Goal: Communication & Community: Answer question/provide support

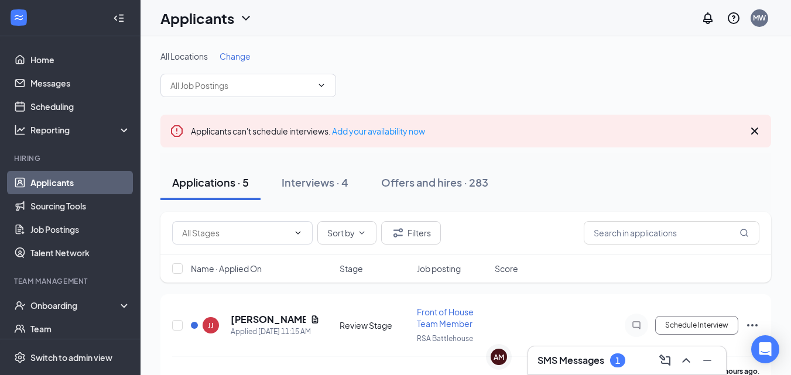
click at [578, 359] on h3 "SMS Messages" at bounding box center [571, 360] width 67 height 13
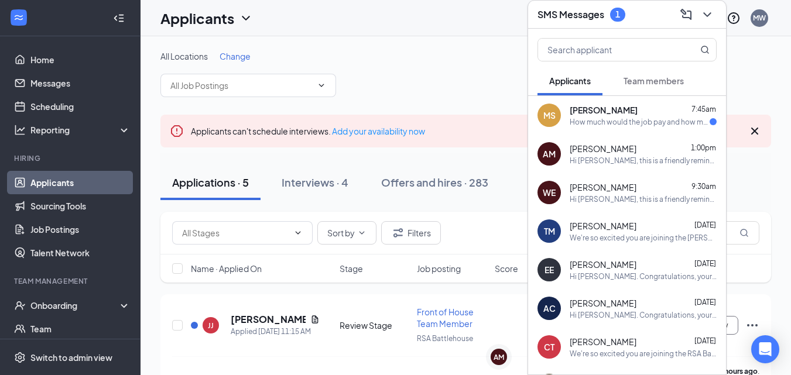
click at [623, 127] on div "How much would the job pay and how many hours" at bounding box center [640, 122] width 140 height 10
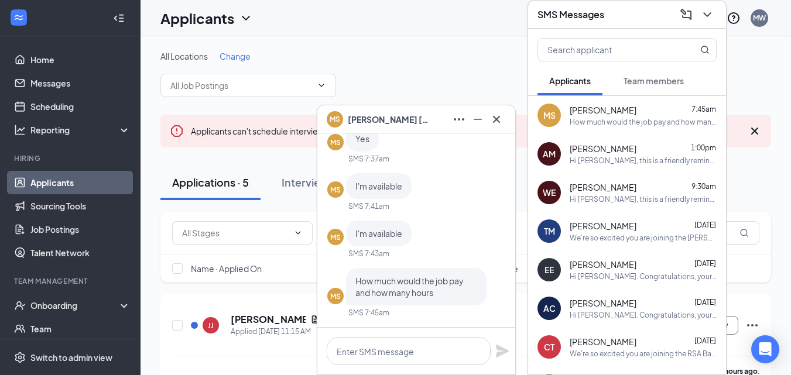
scroll to position [-138, 0]
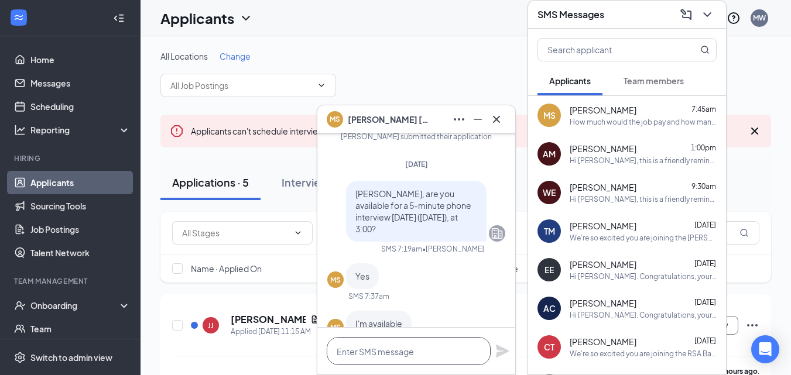
click at [393, 351] on textarea at bounding box center [409, 351] width 164 height 28
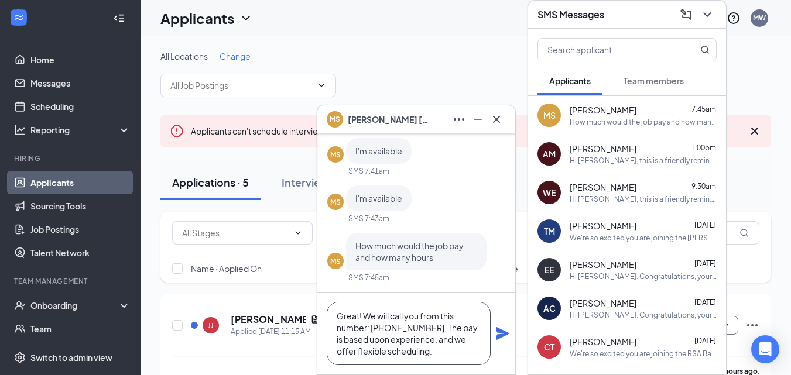
type textarea "Great! We will call you from this number: [PHONE_NUMBER]. The pay is based upon…"
click at [500, 332] on icon "Plane" at bounding box center [502, 333] width 13 height 13
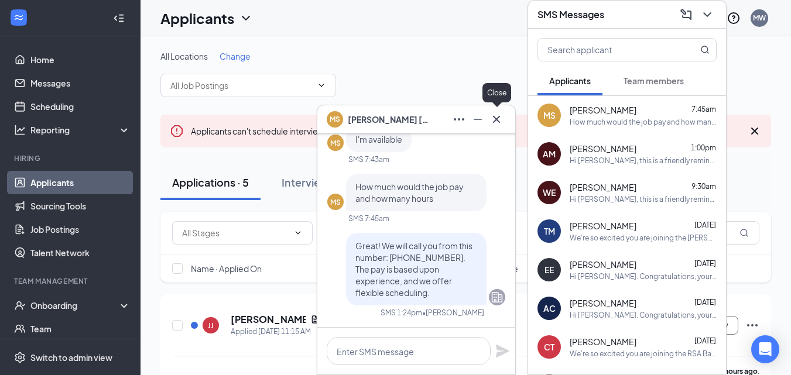
click at [498, 119] on icon "Cross" at bounding box center [497, 119] width 14 height 14
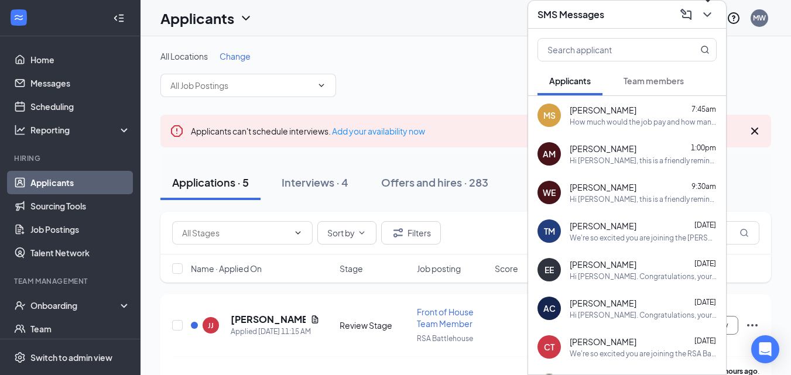
click at [706, 15] on icon "ChevronDown" at bounding box center [708, 15] width 14 height 14
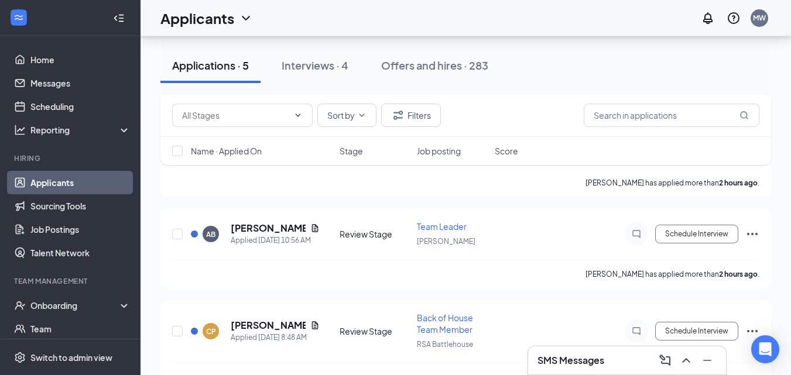
scroll to position [414, 0]
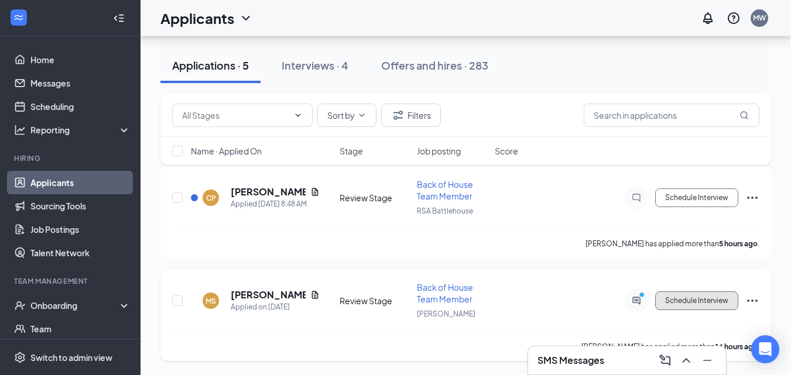
click at [681, 303] on button "Schedule Interview" at bounding box center [697, 301] width 83 height 19
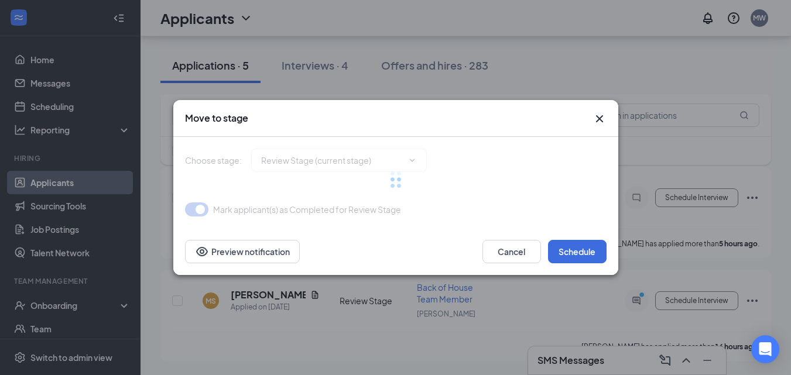
type input "Phone Interview (next stage)"
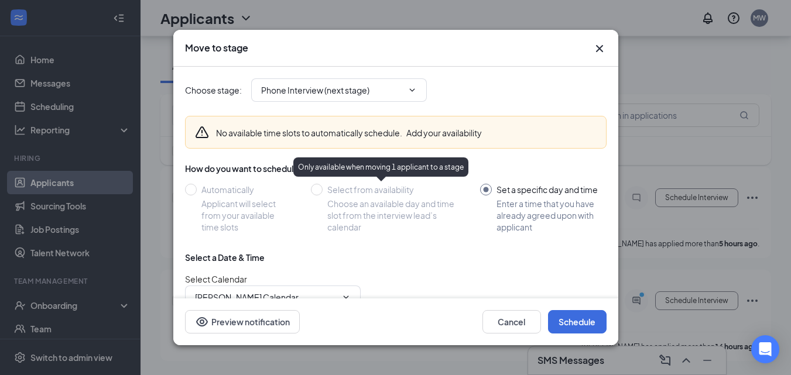
scroll to position [110, 0]
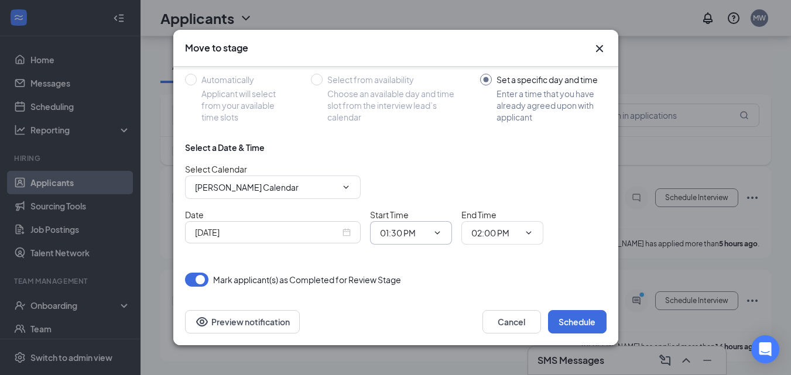
click at [436, 236] on icon "ChevronDown" at bounding box center [437, 232] width 9 height 9
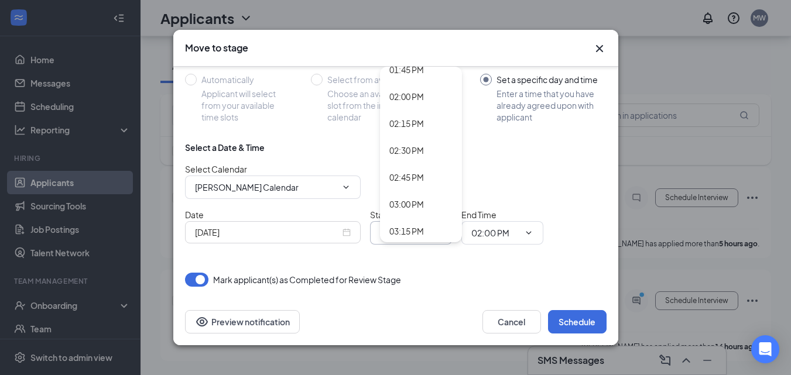
scroll to position [1493, 0]
click at [423, 204] on div "03:00 PM" at bounding box center [407, 203] width 35 height 13
type input "03:00 PM"
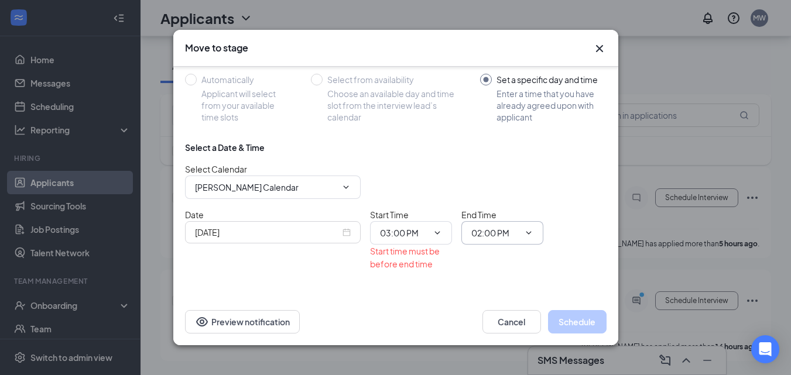
click at [505, 233] on input "02:00 PM" at bounding box center [496, 233] width 48 height 13
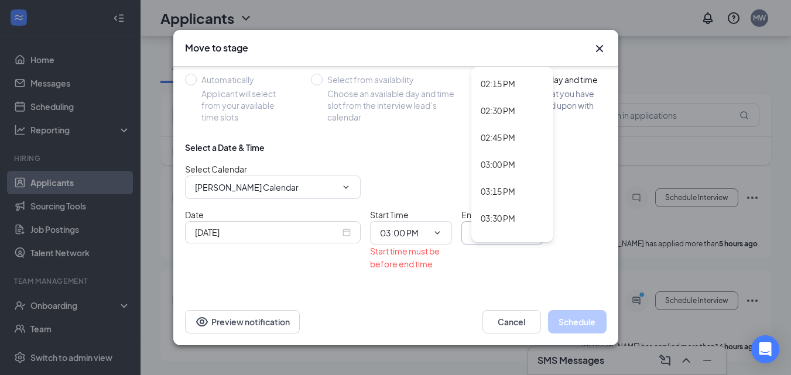
scroll to position [1533, 0]
click at [510, 194] on div "03:15 PM" at bounding box center [498, 191] width 35 height 13
type input "03:15 PM"
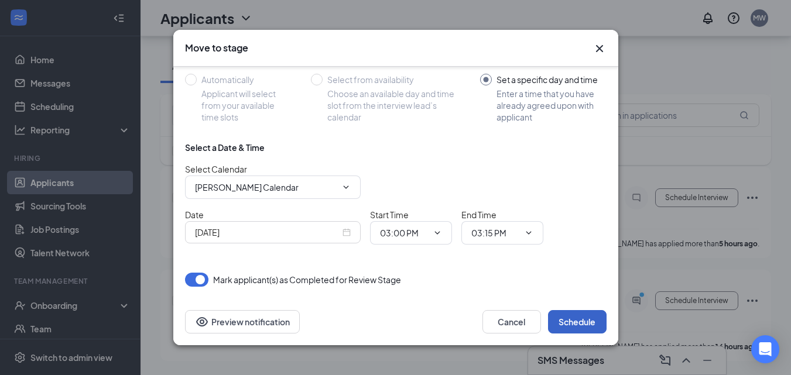
click at [580, 321] on button "Schedule" at bounding box center [577, 321] width 59 height 23
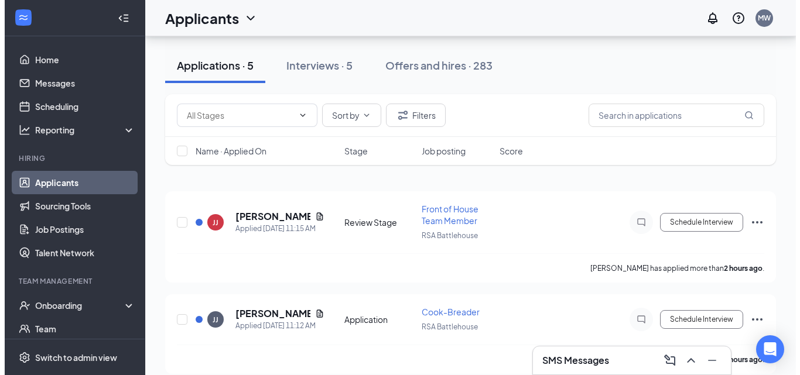
scroll to position [0, 0]
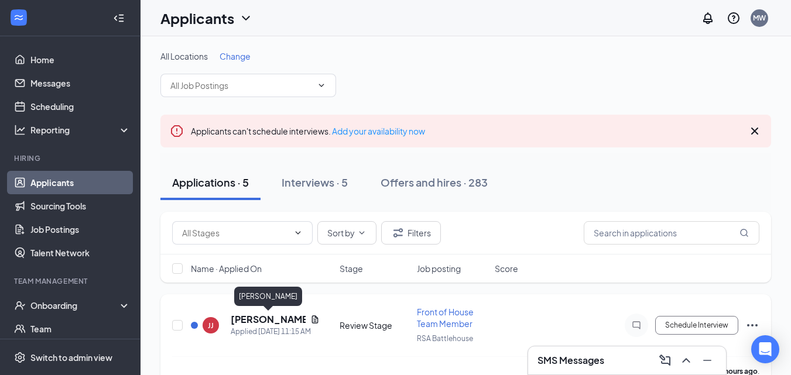
click at [267, 319] on h5 "[PERSON_NAME]" at bounding box center [268, 319] width 75 height 13
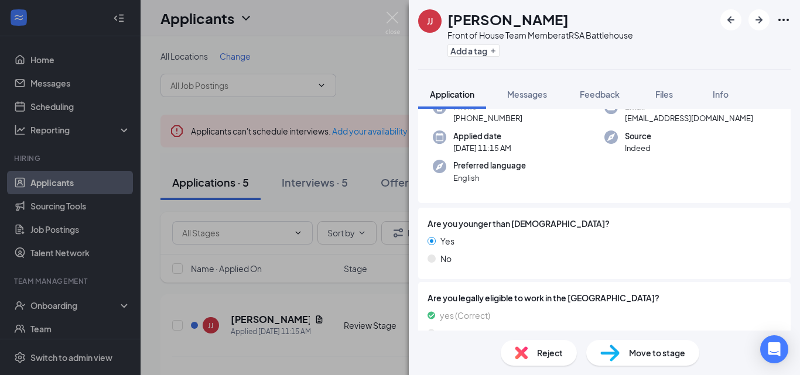
scroll to position [107, 0]
click at [528, 354] on div "Reject" at bounding box center [539, 353] width 76 height 26
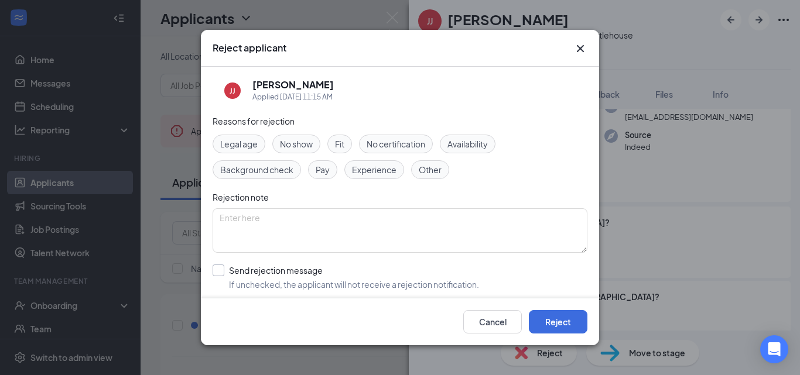
click at [221, 273] on input "Send rejection message If unchecked, the applicant will not receive a rejection…" at bounding box center [346, 278] width 267 height 26
checkbox input "true"
click at [272, 241] on textarea at bounding box center [400, 231] width 375 height 45
type textarea "Under 18."
click at [547, 319] on button "Reject" at bounding box center [558, 321] width 59 height 23
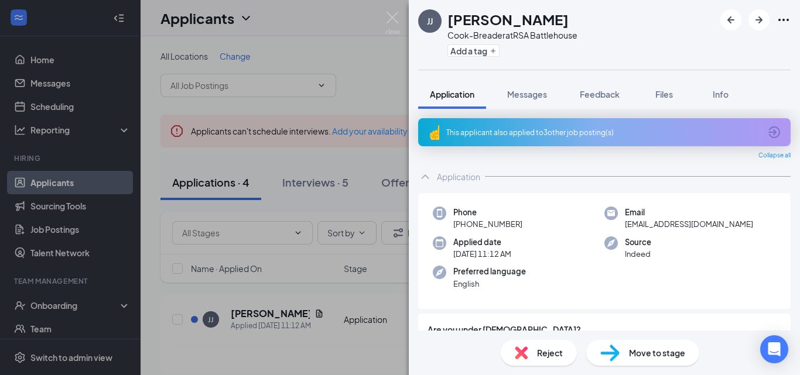
click at [537, 351] on span "Reject" at bounding box center [550, 353] width 26 height 13
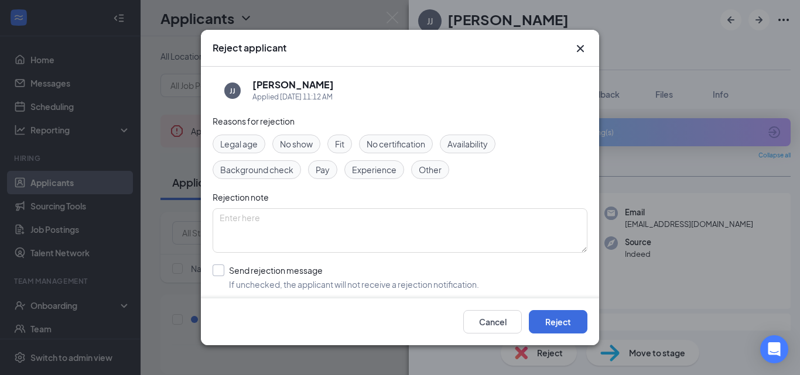
click at [221, 267] on input "Send rejection message If unchecked, the applicant will not receive a rejection…" at bounding box center [346, 278] width 267 height 26
checkbox input "true"
click at [271, 241] on textarea at bounding box center [400, 231] width 375 height 45
type textarea "Under 18."
click at [562, 323] on button "Reject" at bounding box center [558, 321] width 59 height 23
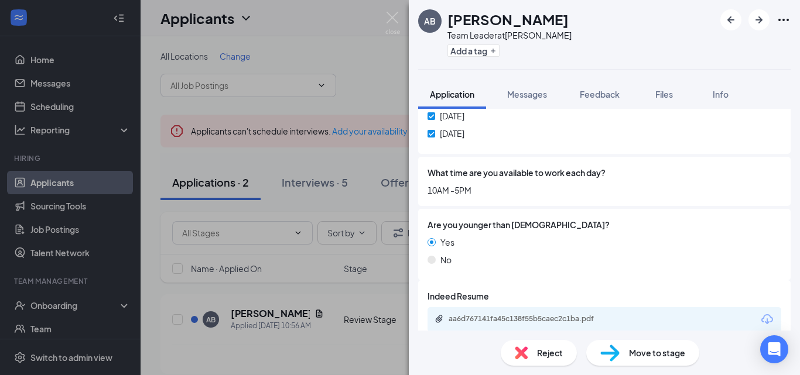
scroll to position [702, 0]
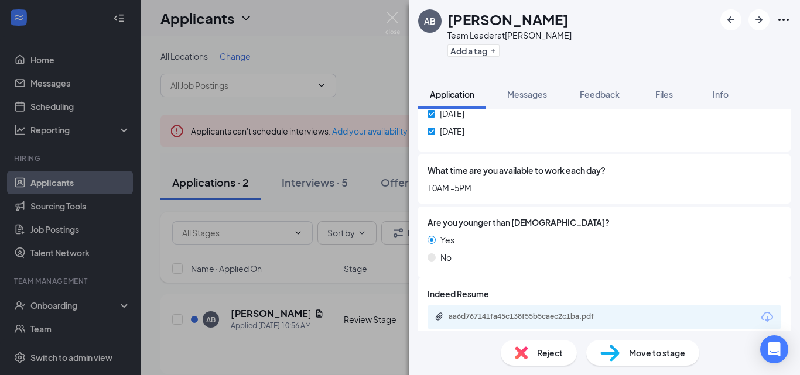
click at [532, 351] on div "Reject" at bounding box center [539, 353] width 76 height 26
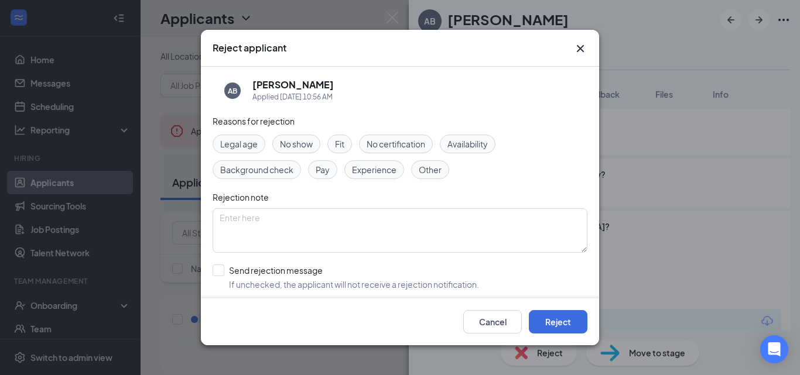
click at [378, 169] on span "Experience" at bounding box center [374, 169] width 45 height 13
click at [221, 272] on input "Send rejection message If unchecked, the applicant will not receive a rejection…" at bounding box center [346, 278] width 267 height 26
checkbox input "true"
click at [548, 319] on button "Reject" at bounding box center [558, 321] width 59 height 23
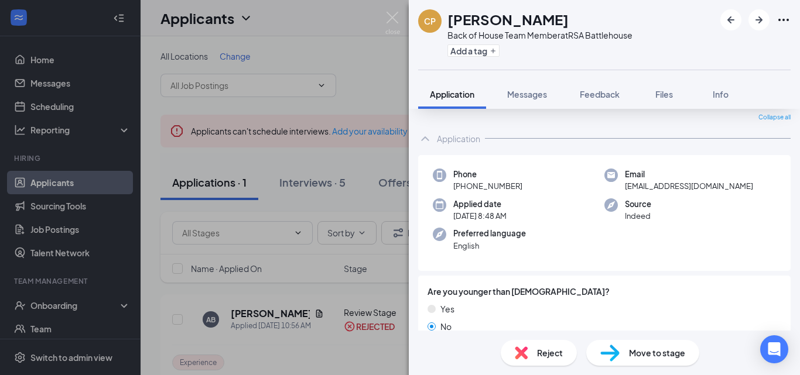
scroll to position [38, 0]
click at [551, 350] on span "Reject" at bounding box center [550, 353] width 26 height 13
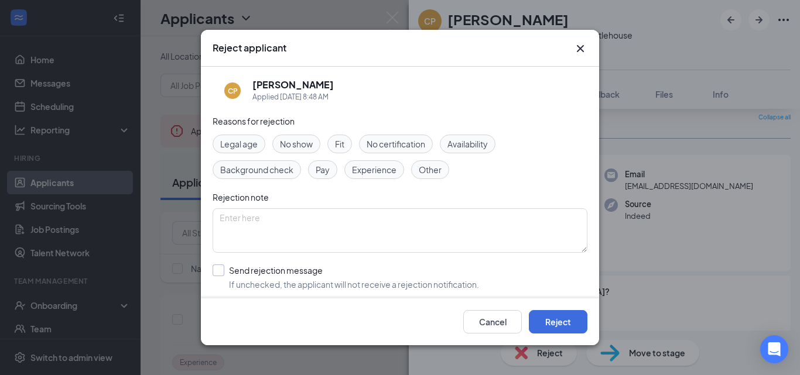
click at [223, 277] on input "Send rejection message If unchecked, the applicant will not receive a rejection…" at bounding box center [346, 278] width 267 height 26
checkbox input "true"
click at [262, 244] on textarea at bounding box center [400, 231] width 375 height 45
type textarea "O"
type textarea "Previous candidate."
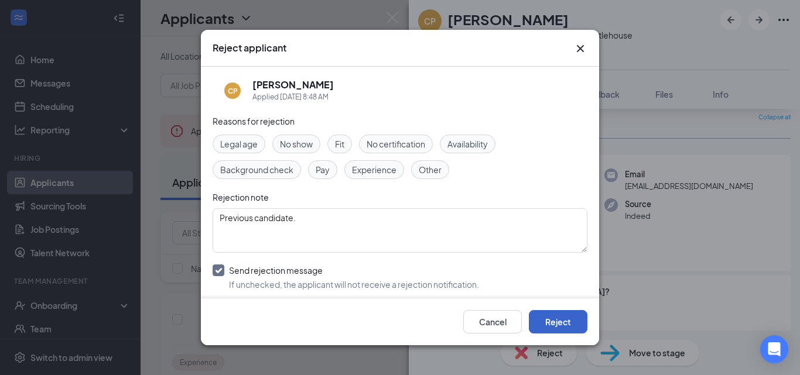
click at [565, 325] on button "Reject" at bounding box center [558, 321] width 59 height 23
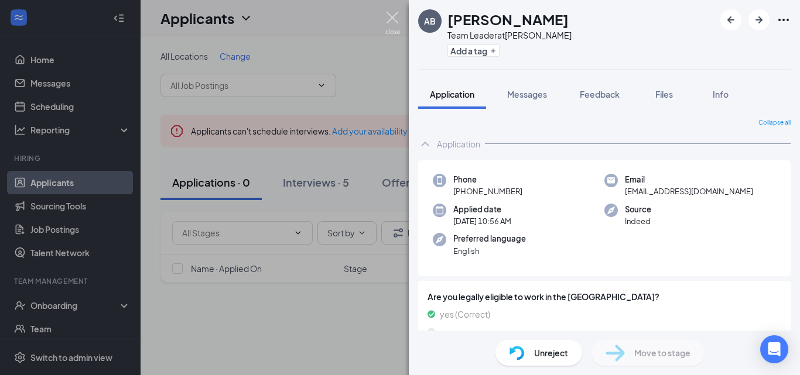
click at [391, 15] on img at bounding box center [392, 23] width 15 height 23
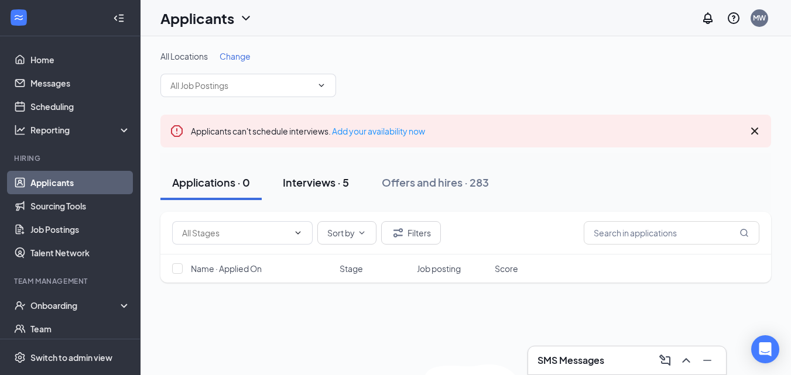
click at [325, 182] on div "Interviews · 5" at bounding box center [316, 182] width 66 height 15
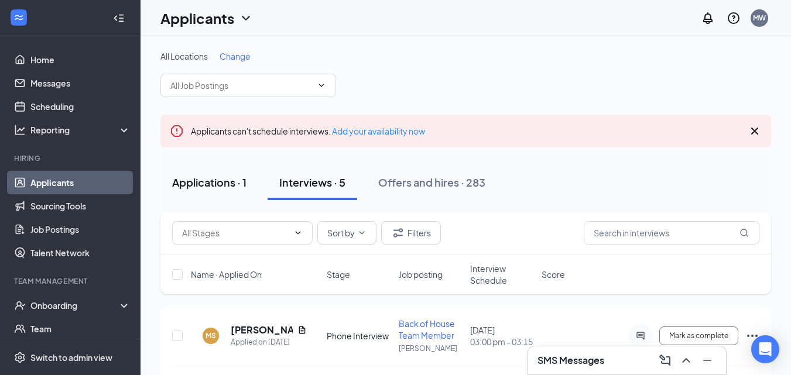
click at [217, 177] on div "Applications · 1" at bounding box center [209, 182] width 74 height 15
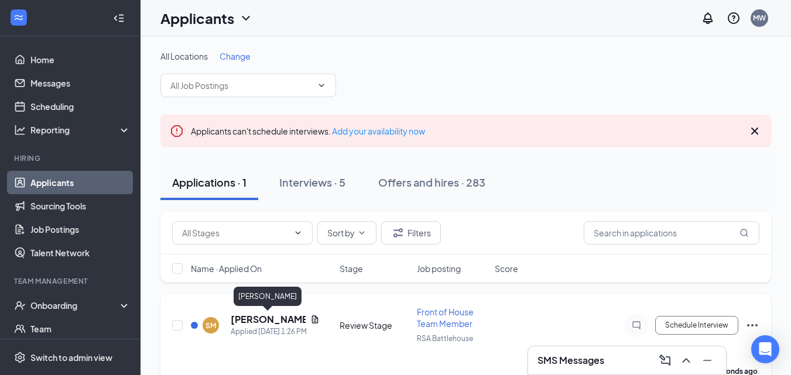
click at [262, 319] on h5 "[PERSON_NAME]" at bounding box center [268, 319] width 75 height 13
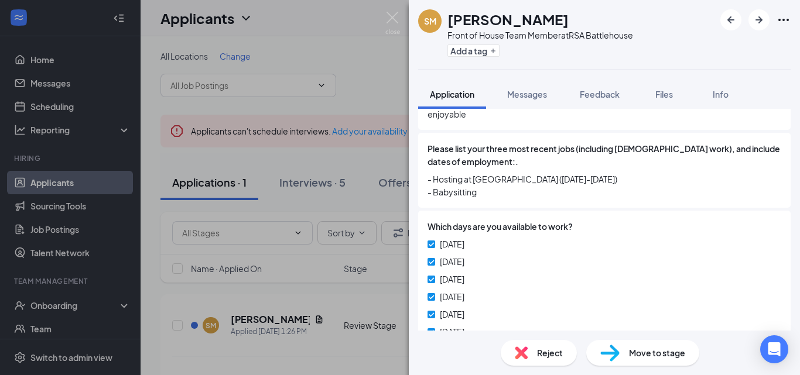
scroll to position [624, 0]
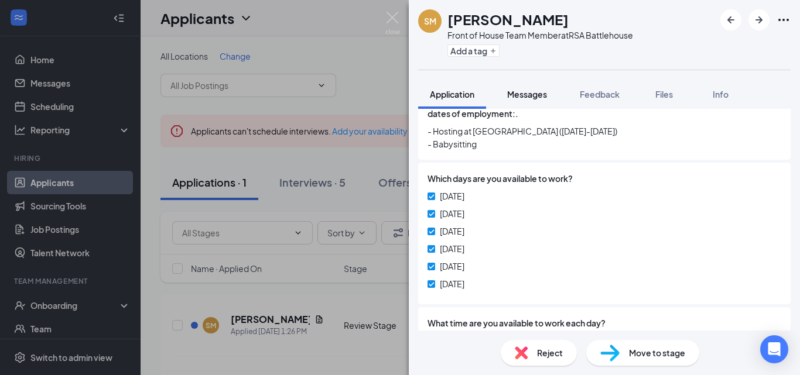
click at [532, 102] on button "Messages" at bounding box center [527, 94] width 63 height 29
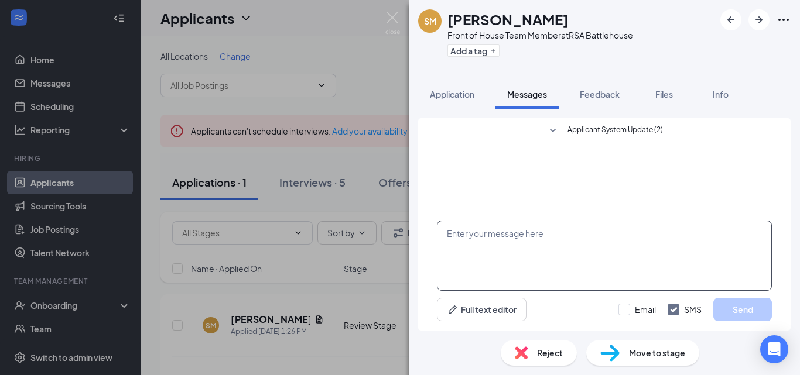
click at [488, 240] on textarea at bounding box center [604, 256] width 335 height 70
paste textarea "are you available for a 5-minute phone interview [DATE] ([DATE]), at 3:00?"
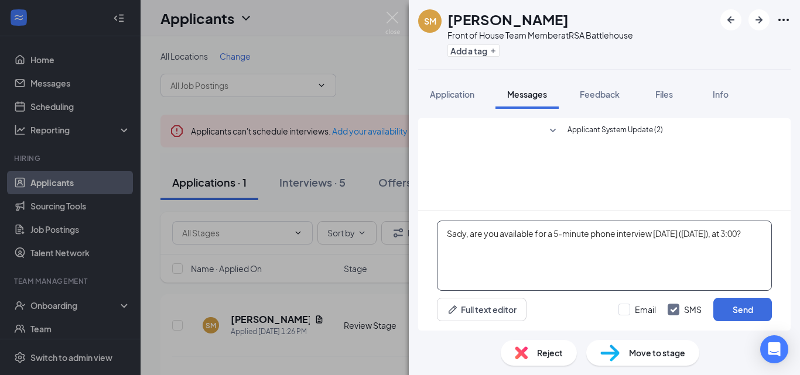
click at [473, 249] on textarea "Sady, are you available for a 5-minute phone interview [DATE] ([DATE]), at 3:00?" at bounding box center [604, 256] width 335 height 70
type textarea "Sady, are you available for a 5-minute phone interview [DATE] ([DATE]), at 3:15?"
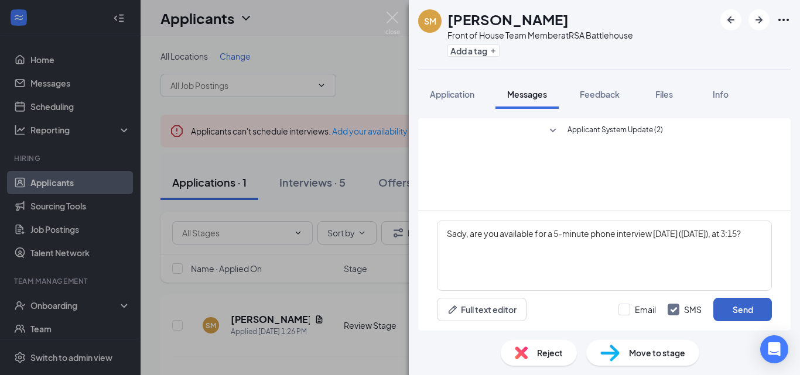
click at [727, 313] on button "Send" at bounding box center [743, 309] width 59 height 23
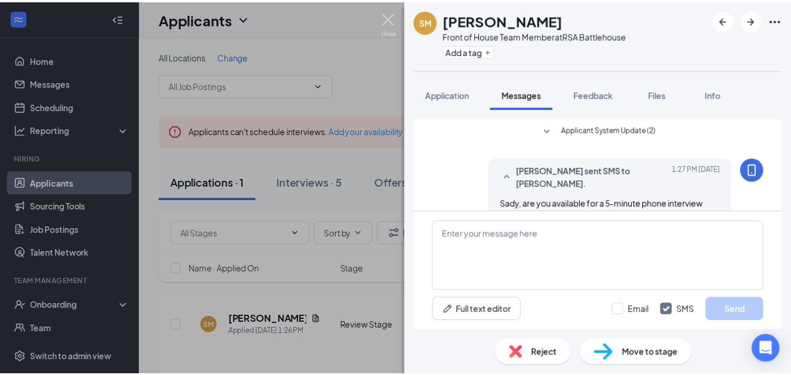
scroll to position [29, 0]
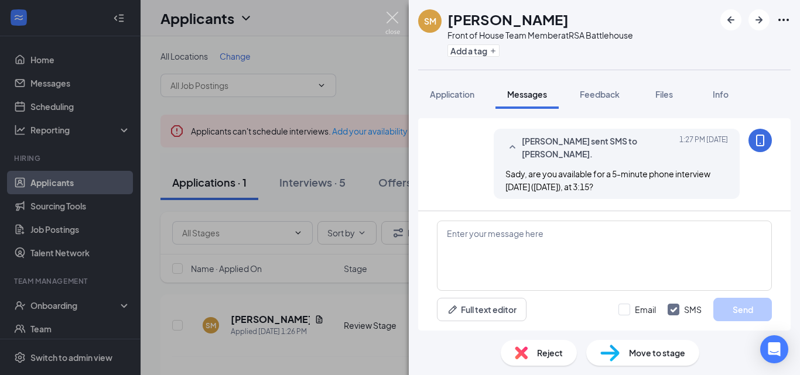
click at [395, 15] on img at bounding box center [392, 23] width 15 height 23
